Goal: Task Accomplishment & Management: Use online tool/utility

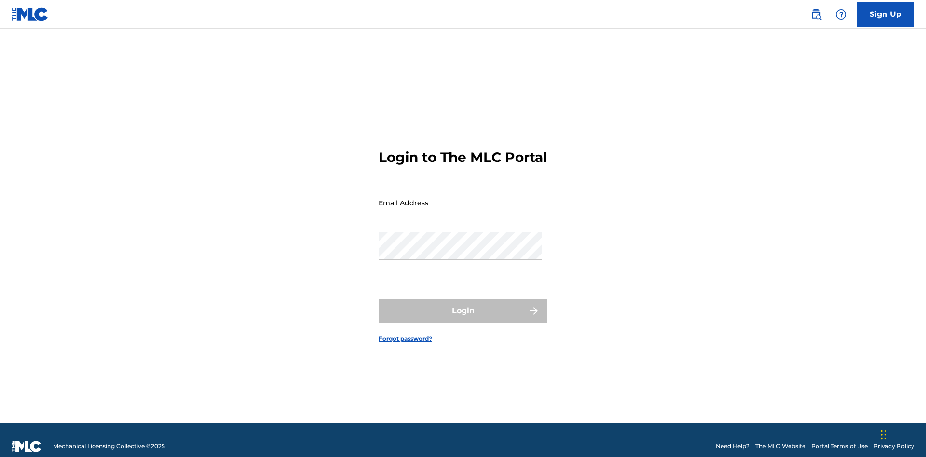
scroll to position [13, 0]
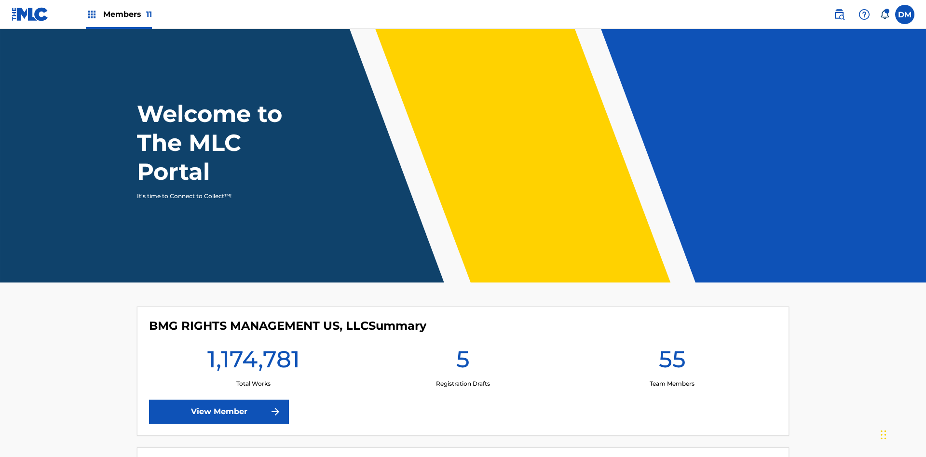
click at [119, 14] on span "Members 11" at bounding box center [127, 14] width 49 height 11
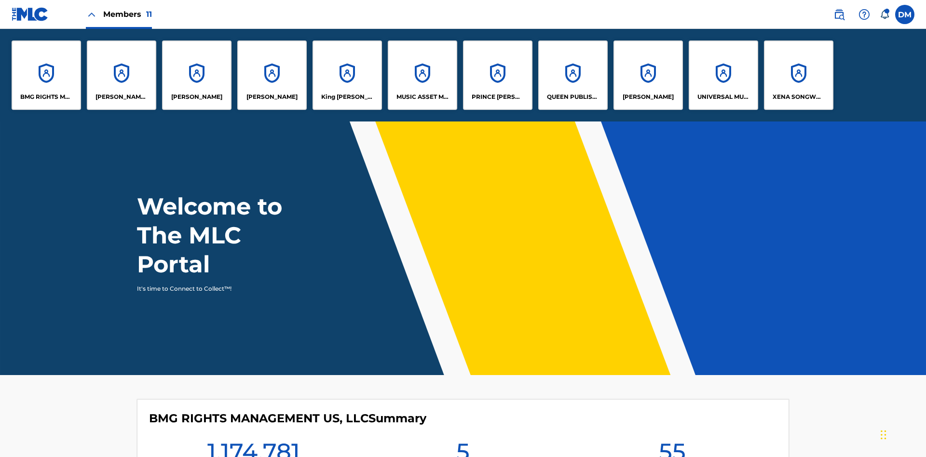
click at [572, 97] on p "QUEEN PUBLISHA" at bounding box center [573, 97] width 53 height 9
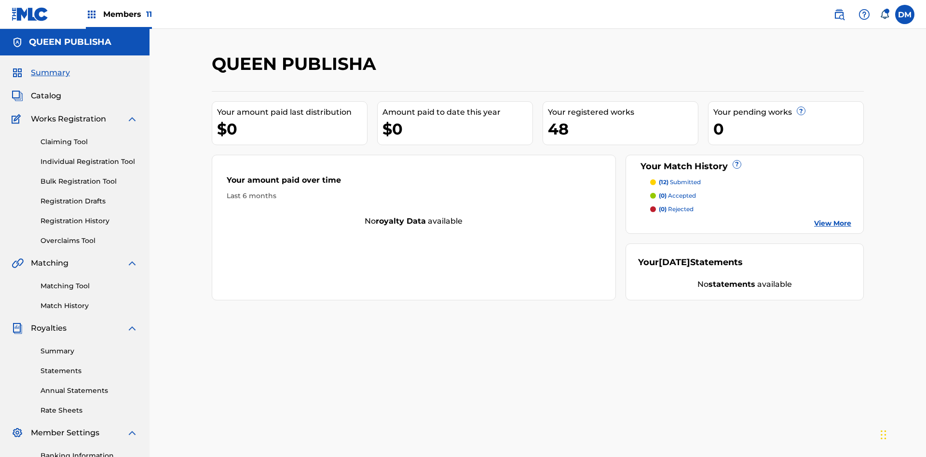
click at [89, 137] on link "Claiming Tool" at bounding box center [88, 142] width 97 height 10
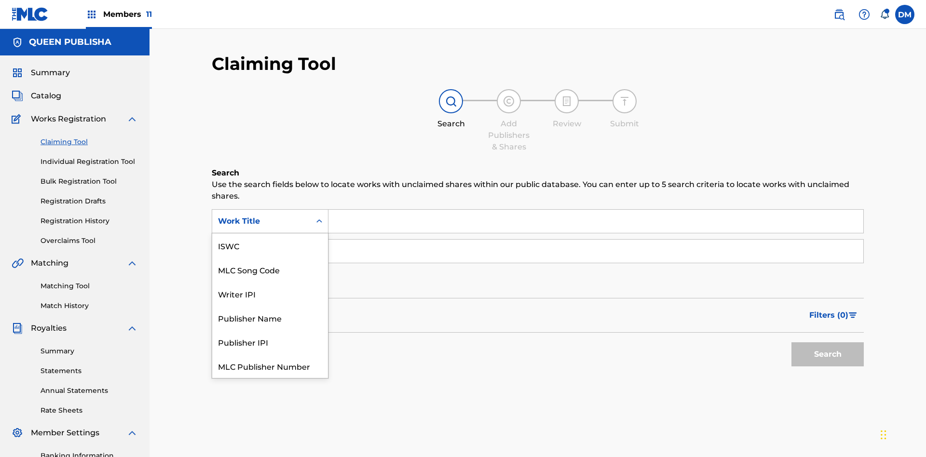
click at [270, 257] on div "MLC Song Code" at bounding box center [270, 269] width 116 height 24
click at [827, 342] on button "Search" at bounding box center [827, 354] width 72 height 24
click at [829, 310] on span "Filters ( 0 )" at bounding box center [828, 316] width 39 height 12
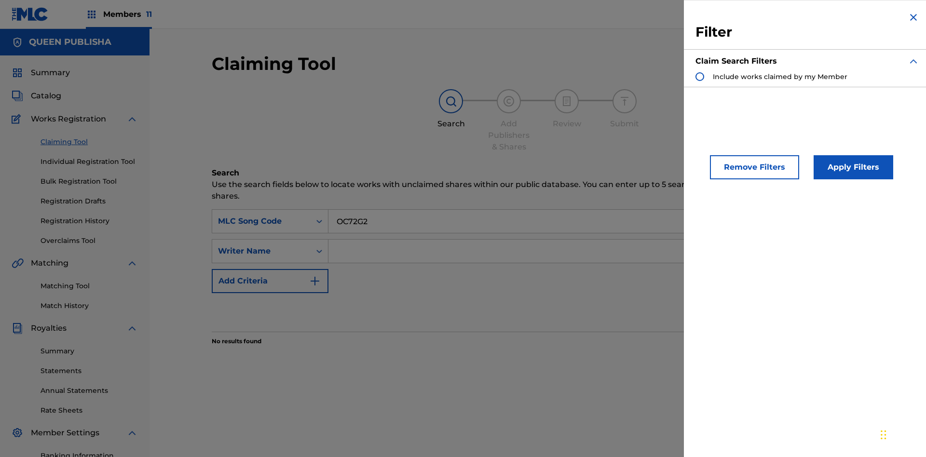
click at [700, 77] on div "Search Form" at bounding box center [699, 76] width 9 height 9
click at [851, 167] on button "Apply Filters" at bounding box center [853, 167] width 80 height 24
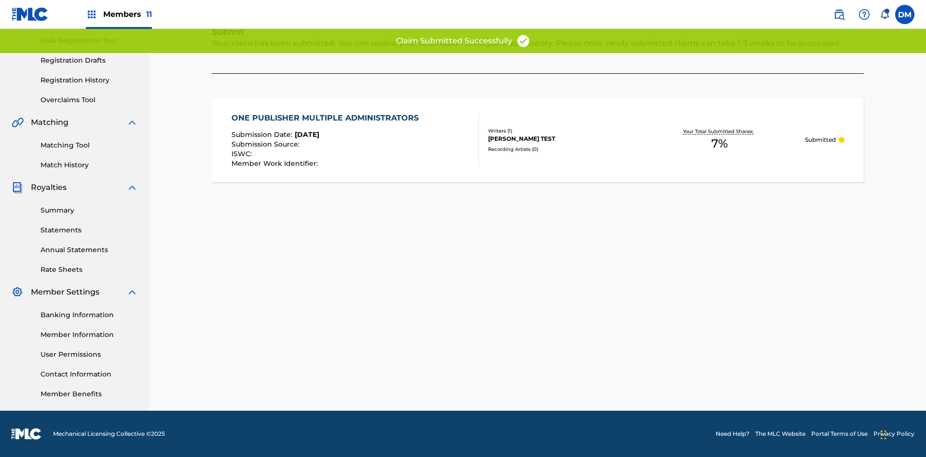
click at [89, 80] on link "Registration History" at bounding box center [88, 80] width 97 height 10
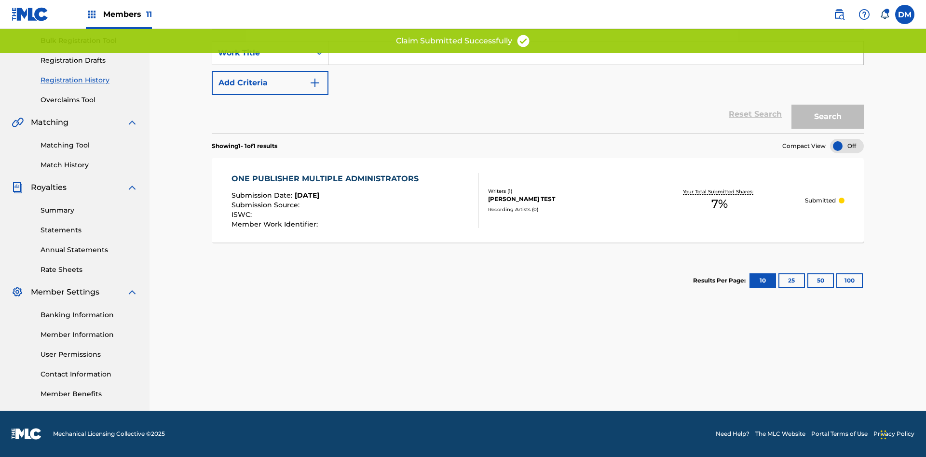
click at [595, 65] on input "Search Form" at bounding box center [595, 52] width 535 height 23
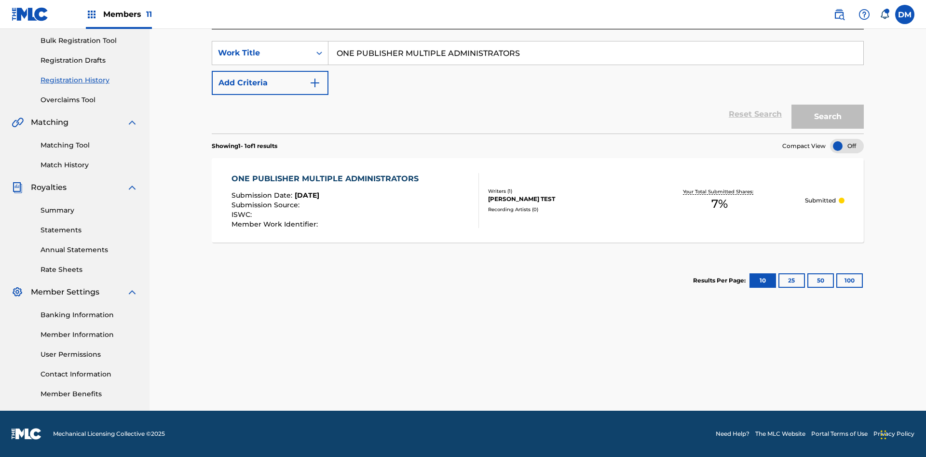
type input "ONE PUBLISHER MULTIPLE ADMINISTRATORS"
click at [827, 117] on button "Search" at bounding box center [827, 117] width 72 height 24
